Goal: Task Accomplishment & Management: Use online tool/utility

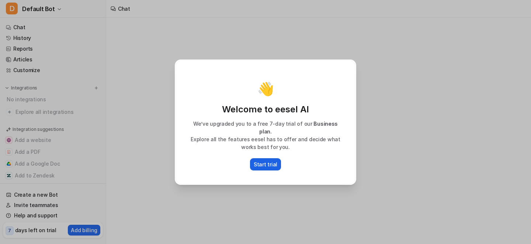
click at [270, 160] on p "Start trial" at bounding box center [266, 164] width 24 height 8
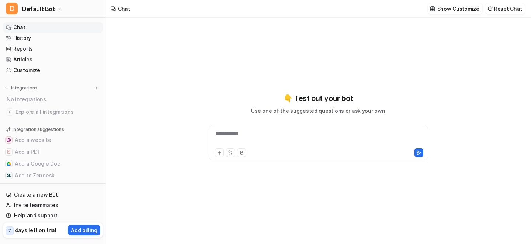
type textarea "**********"
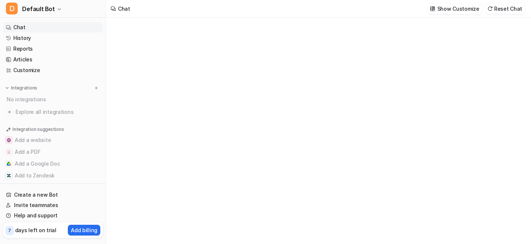
type textarea "**********"
